Goal: Check status: Check status

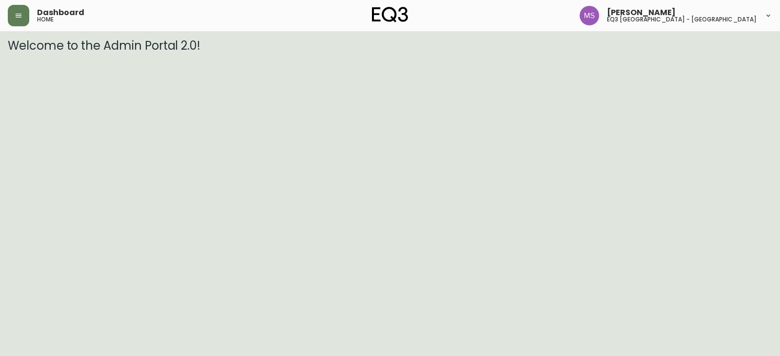
drag, startPoint x: 17, startPoint y: 12, endPoint x: 24, endPoint y: 28, distance: 18.1
click at [18, 12] on icon "button" at bounding box center [19, 16] width 8 height 8
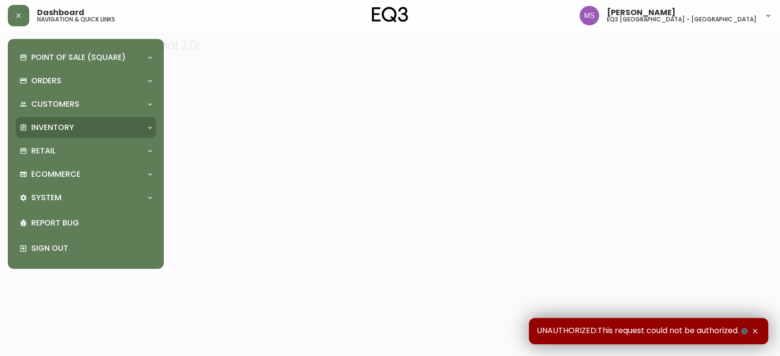
drag, startPoint x: 33, startPoint y: 121, endPoint x: 56, endPoint y: 150, distance: 36.4
click at [35, 124] on div "Inventory" at bounding box center [86, 127] width 140 height 21
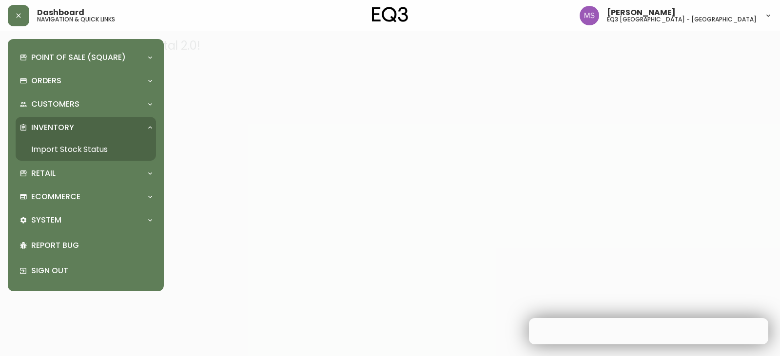
click at [60, 156] on link "Import Stock Status" at bounding box center [86, 149] width 140 height 22
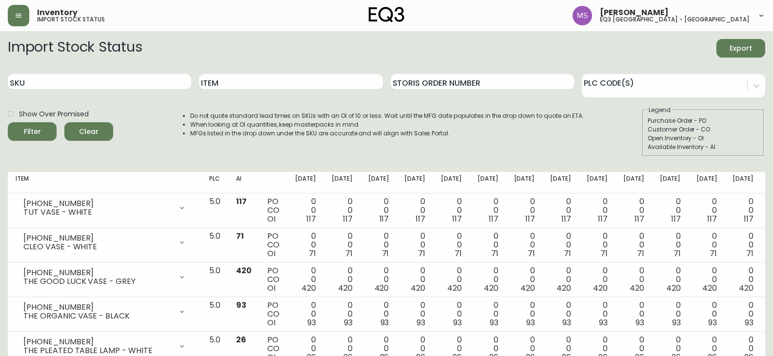
click at [81, 97] on div "SKU" at bounding box center [99, 82] width 183 height 32
click at [96, 90] on div "SKU" at bounding box center [99, 82] width 183 height 32
click at [98, 85] on input "SKU" at bounding box center [99, 82] width 183 height 16
paste input "[PHONE_NUMBER]"
type input "[PHONE_NUMBER]"
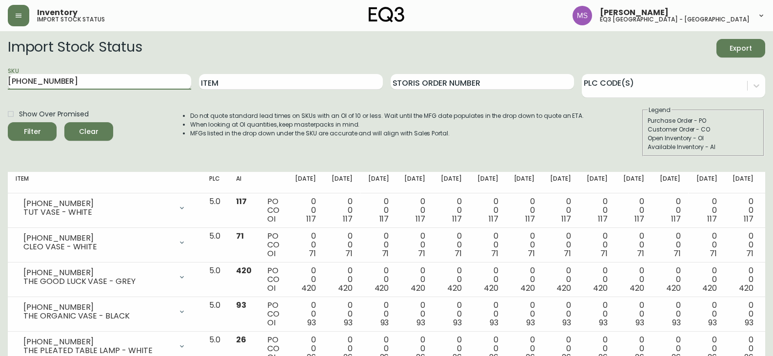
click at [8, 122] on button "Filter" at bounding box center [32, 131] width 49 height 19
